Goal: Task Accomplishment & Management: Complete application form

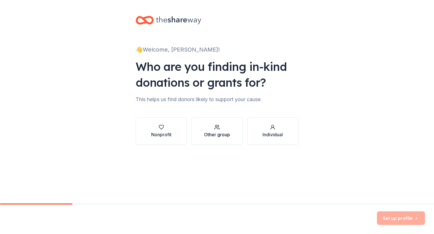
click at [228, 134] on div "Other group" at bounding box center [217, 134] width 26 height 7
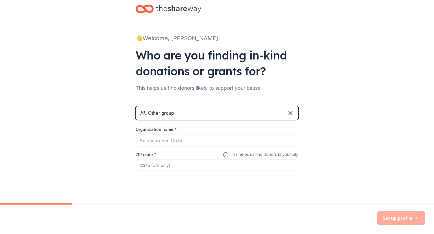
scroll to position [17, 0]
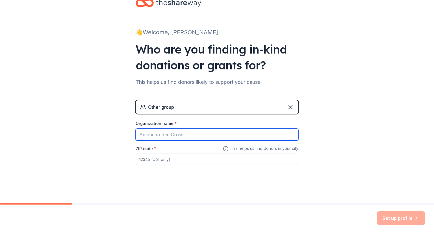
click at [175, 130] on input "Organization name *" at bounding box center [217, 134] width 163 height 12
type input "[US_STATE] Astros"
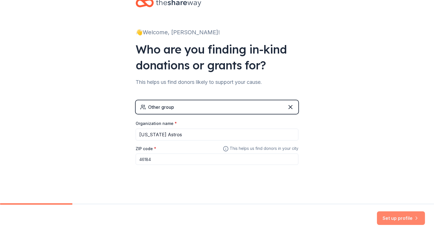
type input "46184"
click at [412, 219] on button "Set up profile" at bounding box center [401, 218] width 48 height 14
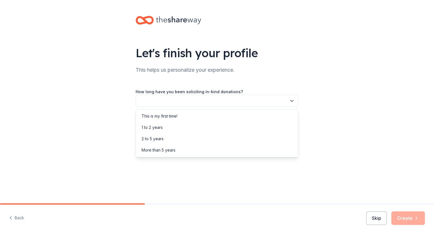
click at [190, 101] on button "button" at bounding box center [217, 101] width 163 height 12
click at [178, 116] on div "This is my first time!" at bounding box center [160, 116] width 36 height 7
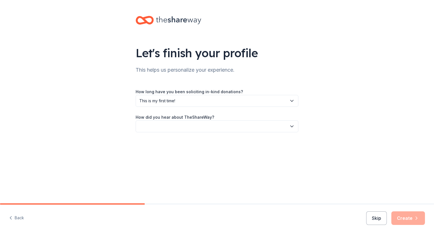
click at [176, 127] on button "button" at bounding box center [217, 126] width 163 height 12
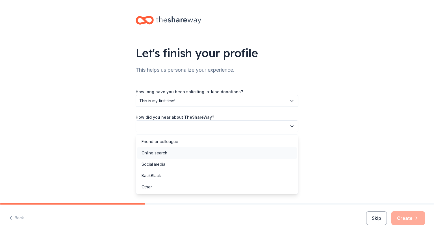
click at [173, 157] on div "Online search" at bounding box center [217, 152] width 160 height 11
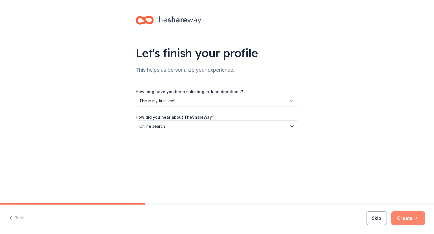
click at [410, 214] on button "Create" at bounding box center [409, 218] width 34 height 14
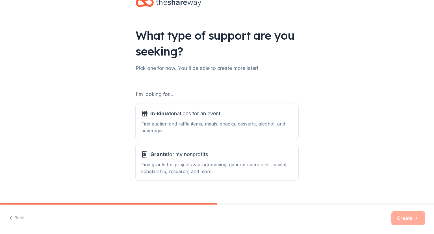
scroll to position [25, 0]
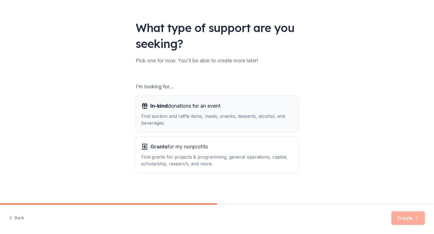
click at [224, 117] on div "Find auction and raffle items, meals, snacks, desserts, alcohol, and beverages." at bounding box center [217, 120] width 152 height 14
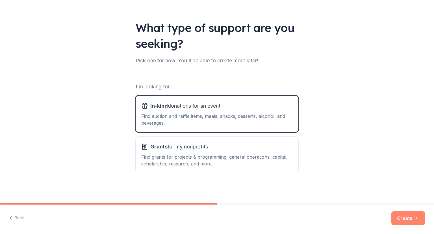
click at [409, 219] on button "Create" at bounding box center [409, 218] width 34 height 14
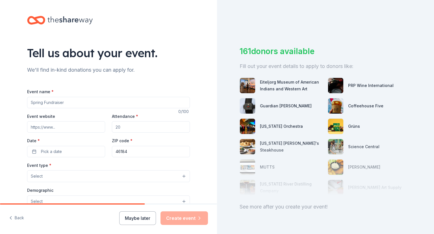
click at [58, 105] on input "Event name *" at bounding box center [108, 102] width 163 height 11
type input "B"
type input "Astros 11U Black season"
click at [146, 130] on input "Attendance *" at bounding box center [151, 126] width 78 height 11
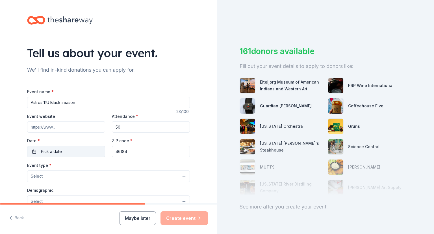
type input "50"
click at [89, 149] on button "Pick a date" at bounding box center [66, 151] width 78 height 11
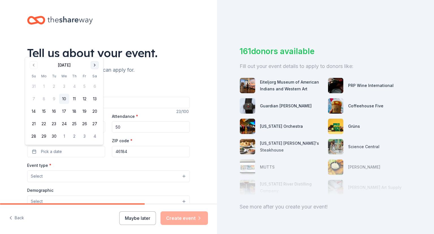
click at [95, 65] on button "Go to next month" at bounding box center [95, 65] width 8 height 8
click at [92, 73] on button "1" at bounding box center [95, 74] width 10 height 10
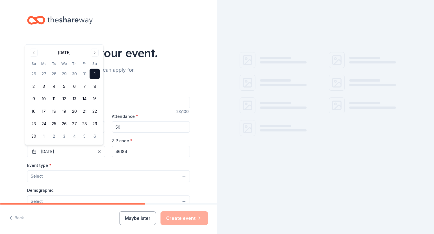
click at [142, 157] on div "Event name * Astros 11U Black season 23 /100 Event website Attendance * 50 Date…" at bounding box center [108, 218] width 163 height 261
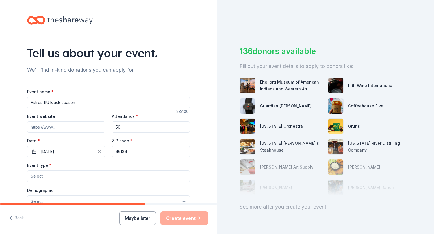
click at [142, 154] on input "46184" at bounding box center [151, 151] width 78 height 11
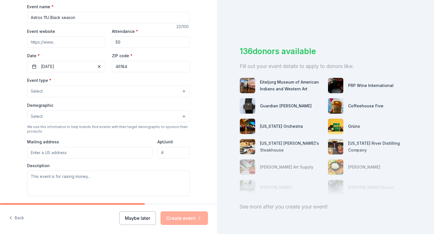
click at [67, 92] on button "Select" at bounding box center [108, 91] width 163 height 12
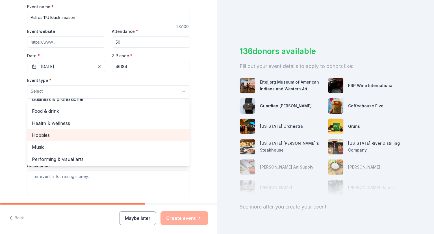
scroll to position [0, 0]
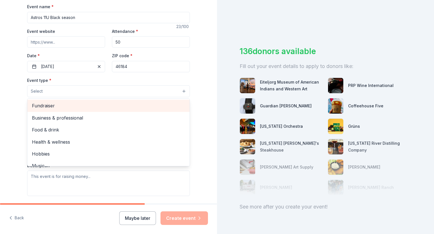
click at [50, 107] on span "Fundraiser" at bounding box center [108, 105] width 153 height 7
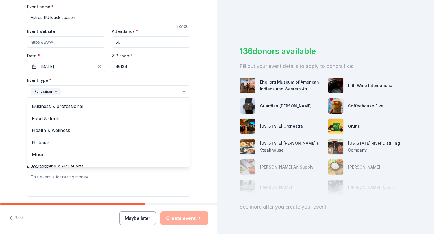
click at [19, 99] on div "Tell us about your event. We'll find in-kind donations you can apply for. Event…" at bounding box center [108, 103] width 181 height 377
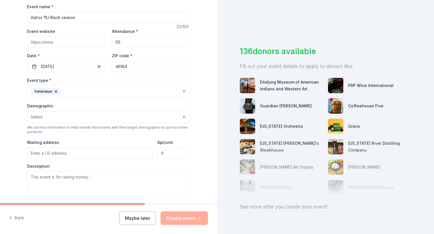
scroll to position [113, 0]
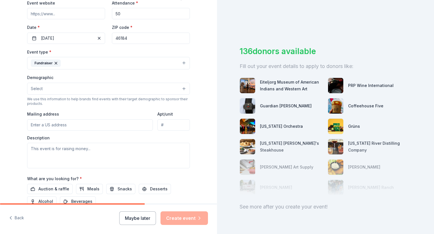
click at [55, 90] on button "Select" at bounding box center [108, 89] width 163 height 12
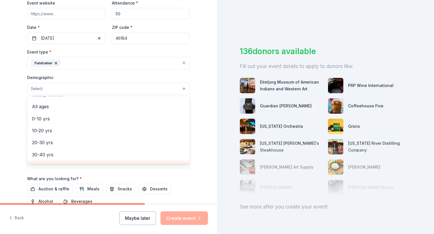
scroll to position [0, 0]
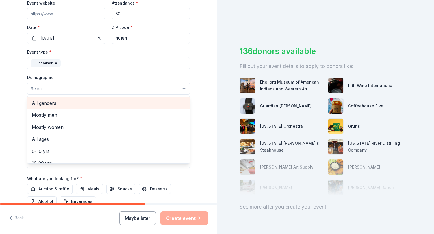
click at [48, 102] on span "All genders" at bounding box center [108, 102] width 153 height 7
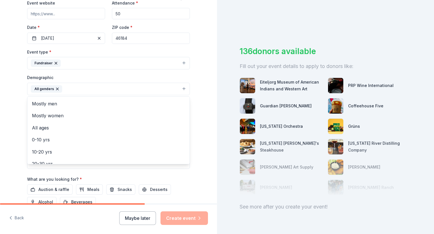
scroll to position [141, 0]
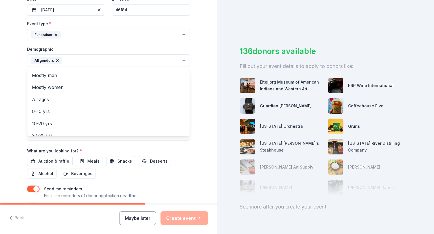
click at [18, 106] on div "Tell us about your event. We'll find in-kind donations you can apply for. Event…" at bounding box center [108, 47] width 181 height 377
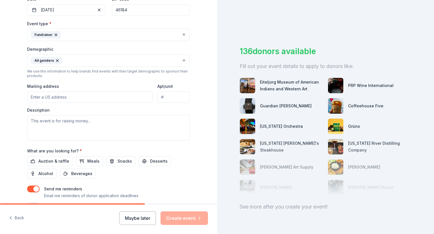
scroll to position [170, 0]
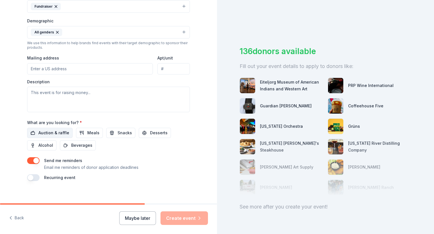
click at [50, 131] on span "Auction & raffle" at bounding box center [53, 132] width 31 height 7
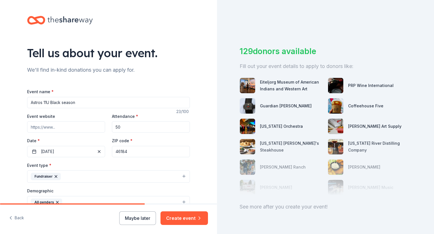
scroll to position [174, 0]
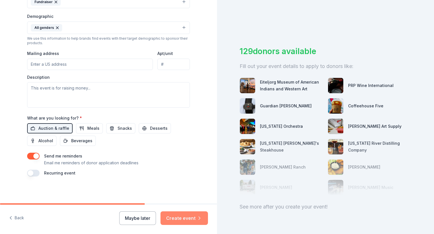
click at [187, 216] on button "Create event" at bounding box center [184, 218] width 47 height 14
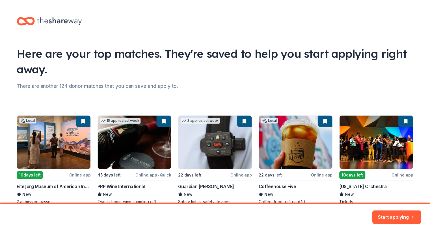
scroll to position [35, 0]
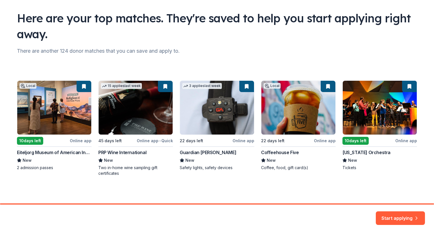
click at [83, 141] on div "Local 10 days left Online app Eiteljorg Museum of American Indians and Western …" at bounding box center [217, 128] width 400 height 96
click at [395, 215] on button "Start applying" at bounding box center [400, 214] width 49 height 14
